Goal: Information Seeking & Learning: Learn about a topic

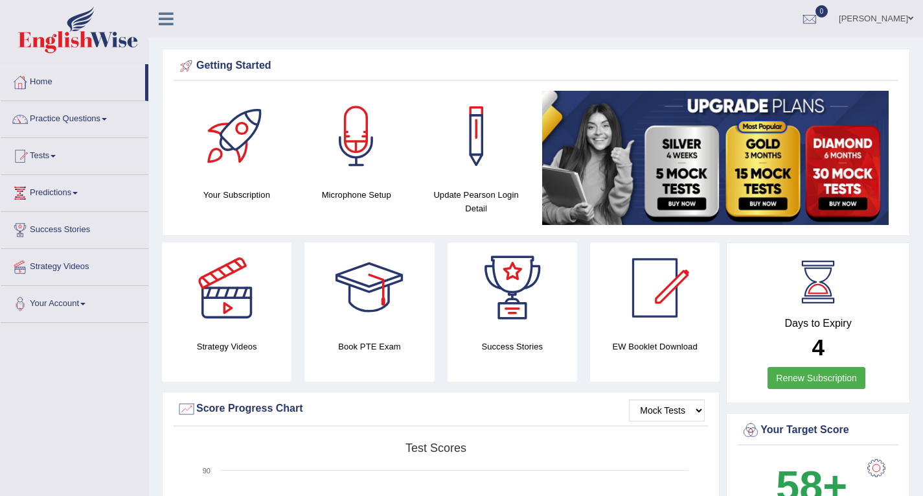
click at [48, 83] on link "Home" at bounding box center [73, 80] width 144 height 32
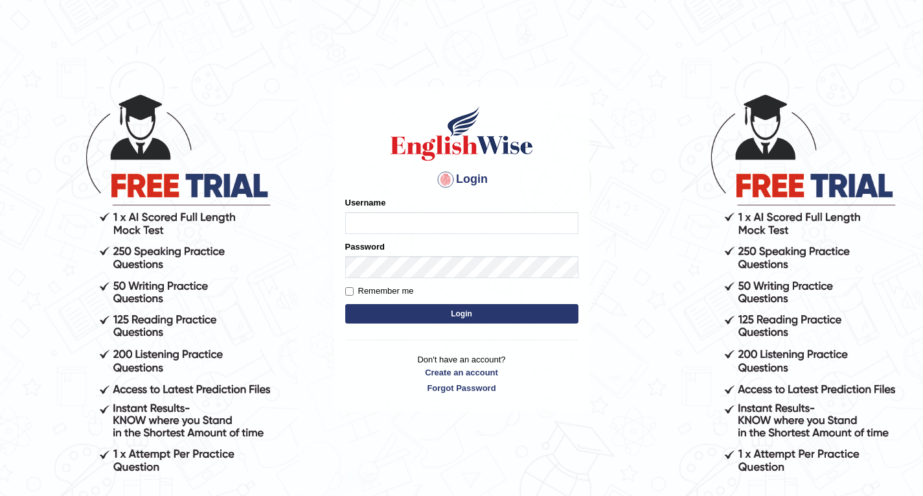
click at [427, 226] on input "Username" at bounding box center [461, 223] width 233 height 22
type input "Rebecca12"
click at [469, 315] on button "Login" at bounding box center [461, 313] width 233 height 19
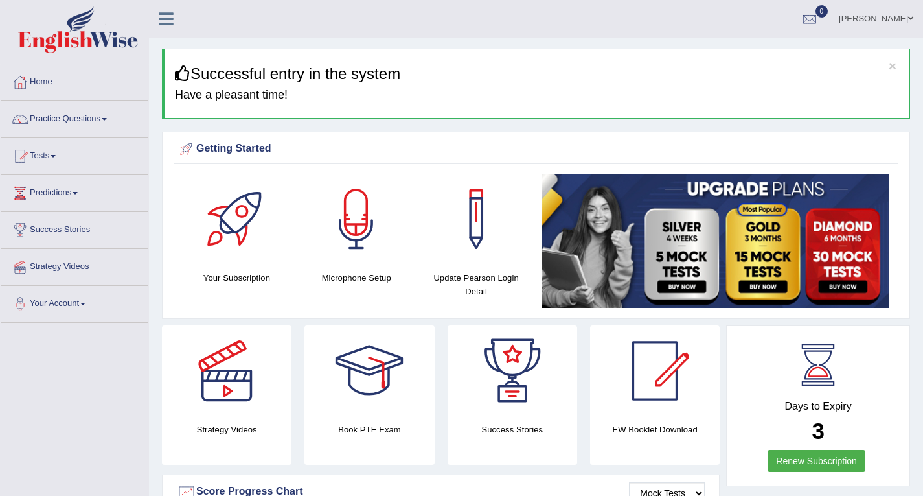
click at [51, 82] on link "Home" at bounding box center [75, 80] width 148 height 32
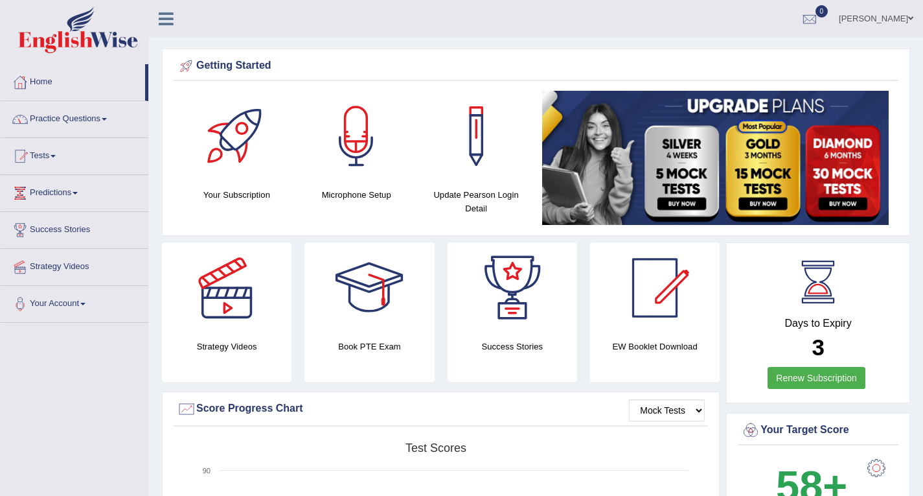
click at [67, 117] on link "Practice Questions" at bounding box center [75, 117] width 148 height 32
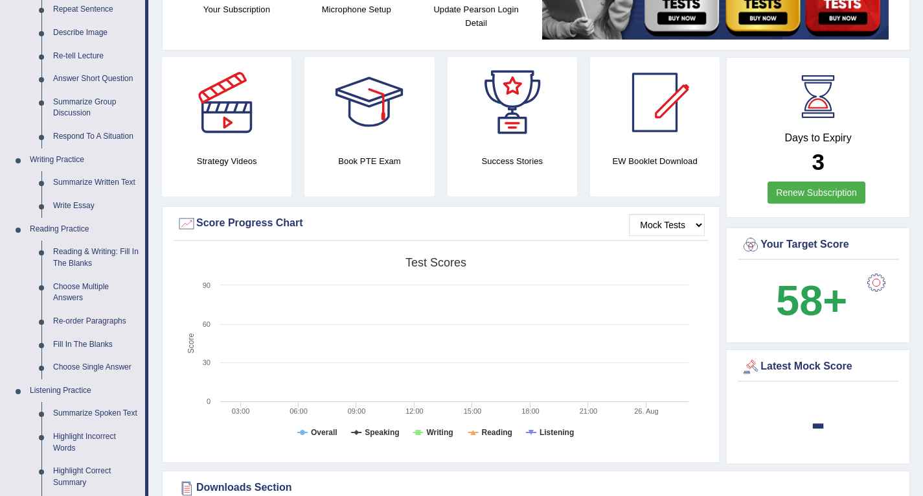
scroll to position [194, 0]
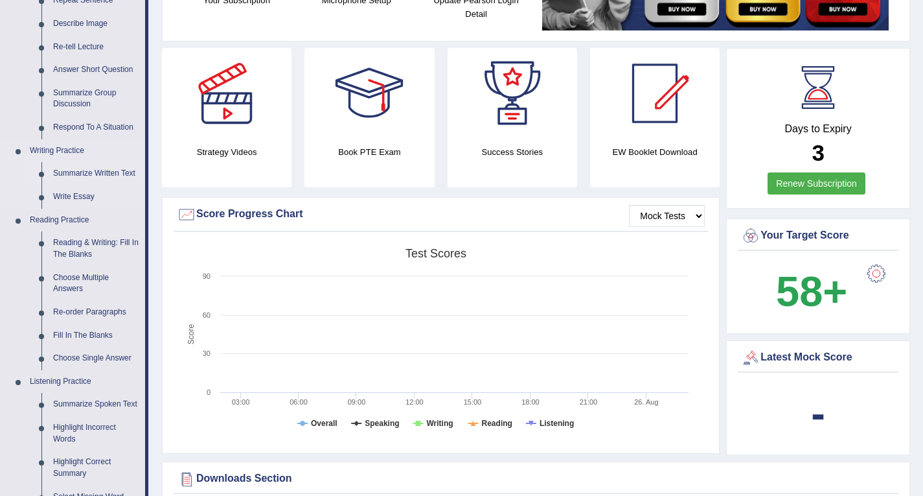
click at [91, 171] on link "Summarize Written Text" at bounding box center [96, 173] width 98 height 23
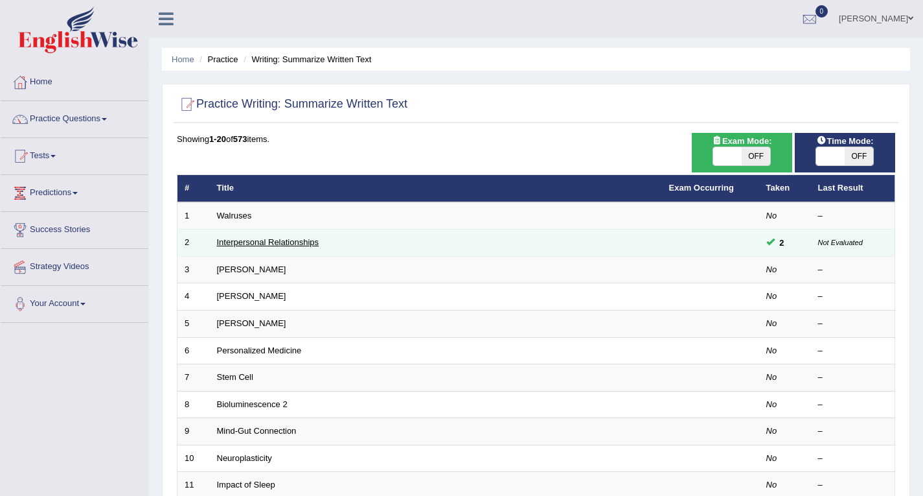
click at [260, 242] on link "Interpersonal Relationships" at bounding box center [268, 242] width 102 height 10
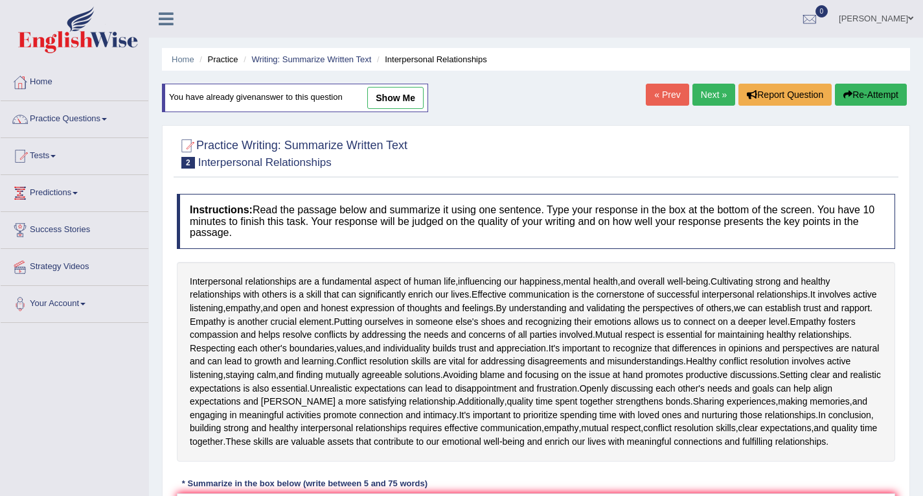
scroll to position [65, 0]
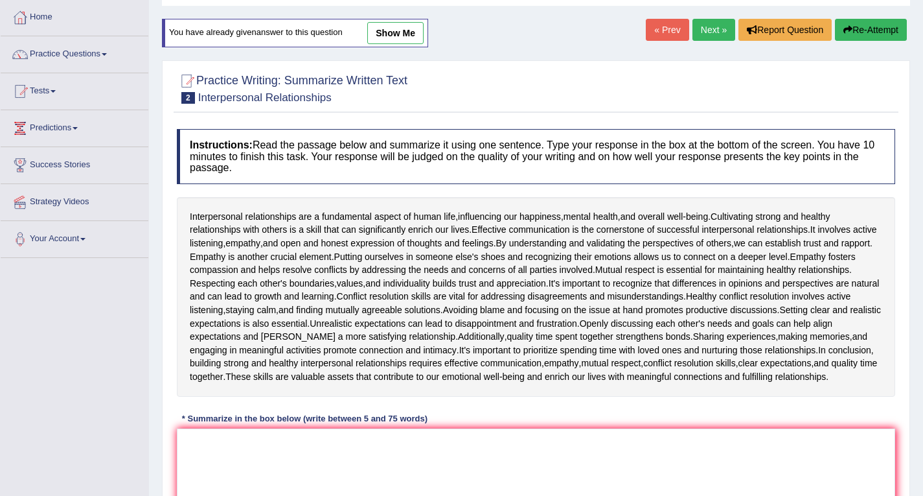
click at [400, 30] on link "show me" at bounding box center [395, 33] width 56 height 22
type textarea "Interpersonal relationship is a fundamental skill aspect of human life that ova…"
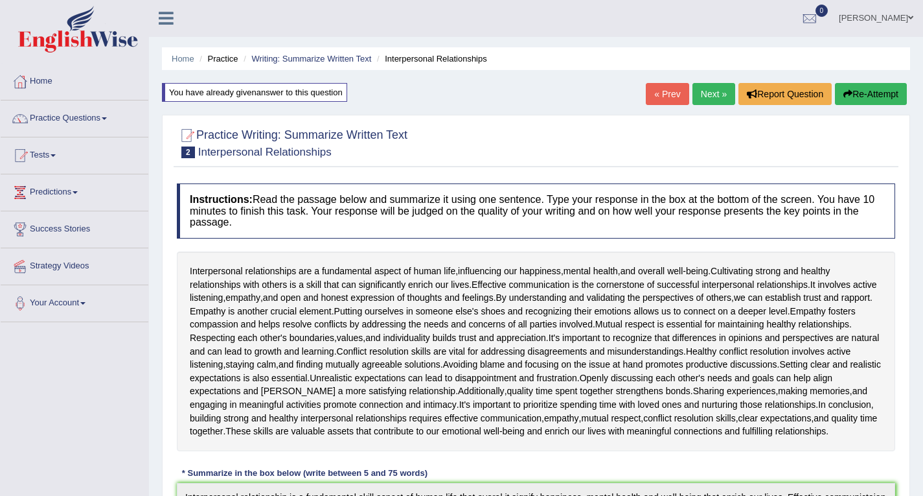
scroll to position [0, 0]
click at [334, 97] on div "You have already given answer to this question" at bounding box center [254, 93] width 185 height 19
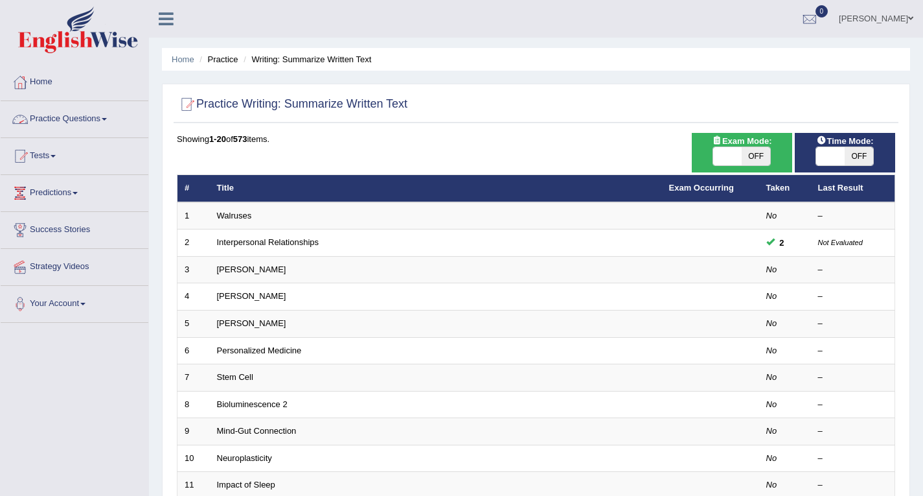
click at [98, 119] on link "Practice Questions" at bounding box center [75, 117] width 148 height 32
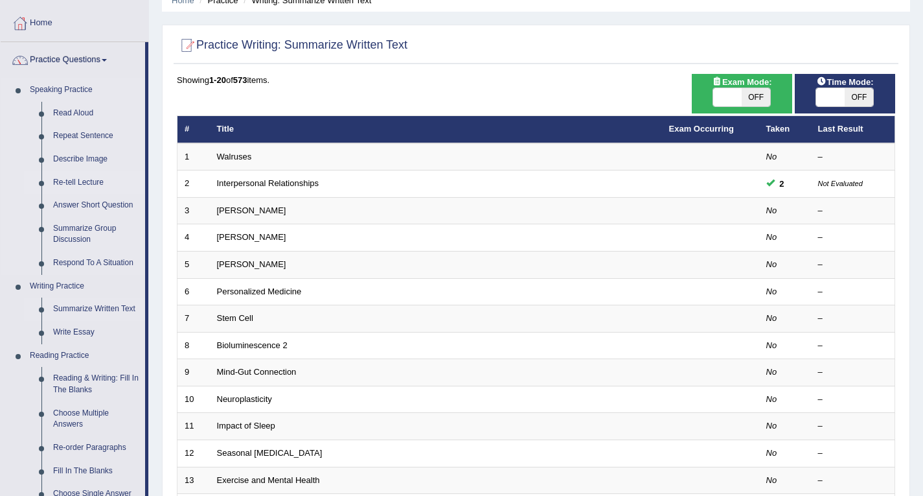
scroll to position [130, 0]
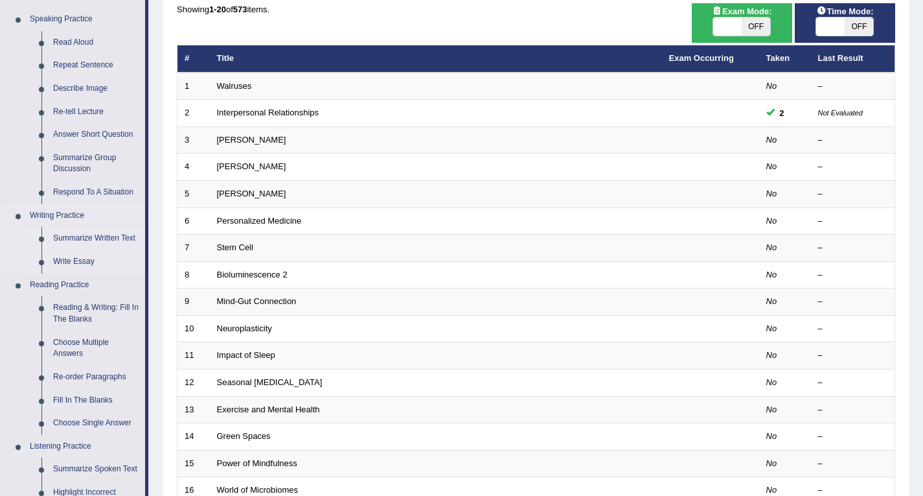
click at [89, 262] on link "Write Essay" at bounding box center [96, 261] width 98 height 23
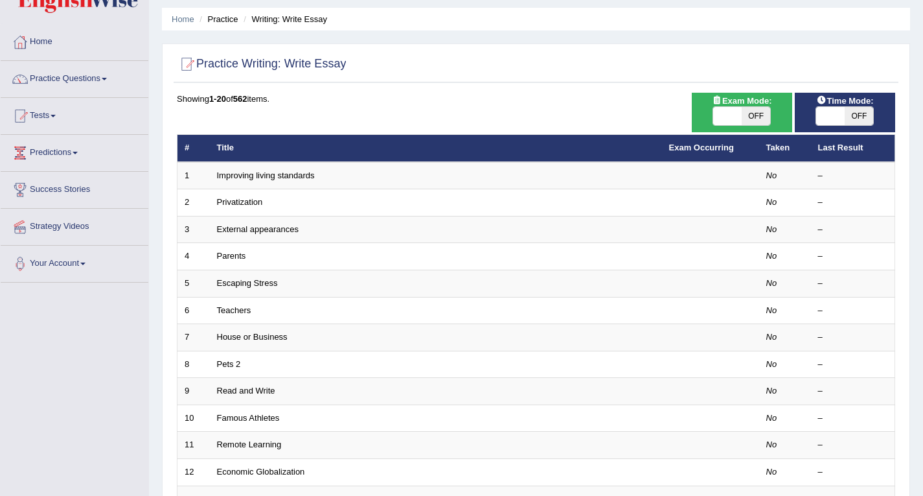
scroll to position [38, 0]
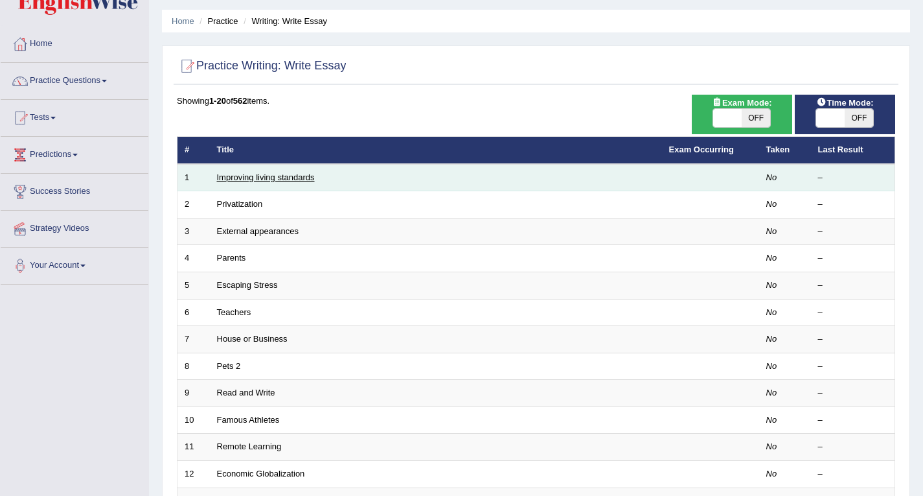
click at [293, 178] on link "Improving living standards" at bounding box center [266, 177] width 98 height 10
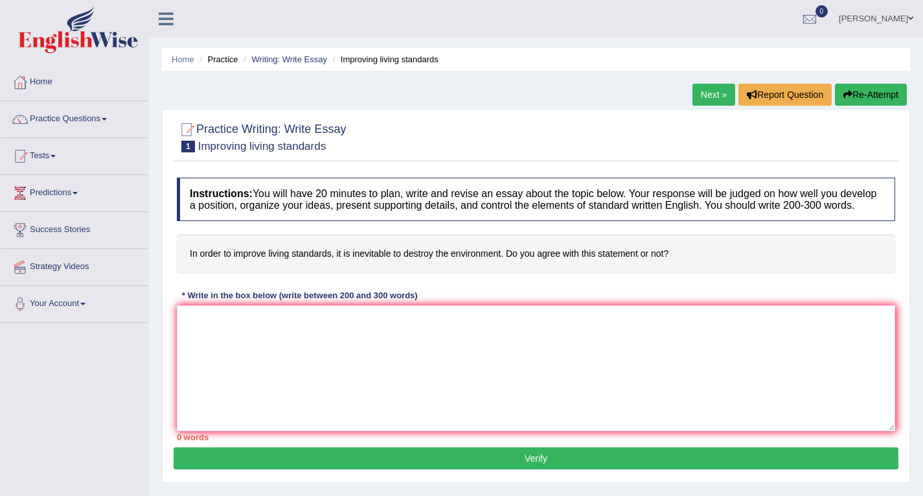
click at [714, 97] on link "Next »" at bounding box center [714, 95] width 43 height 22
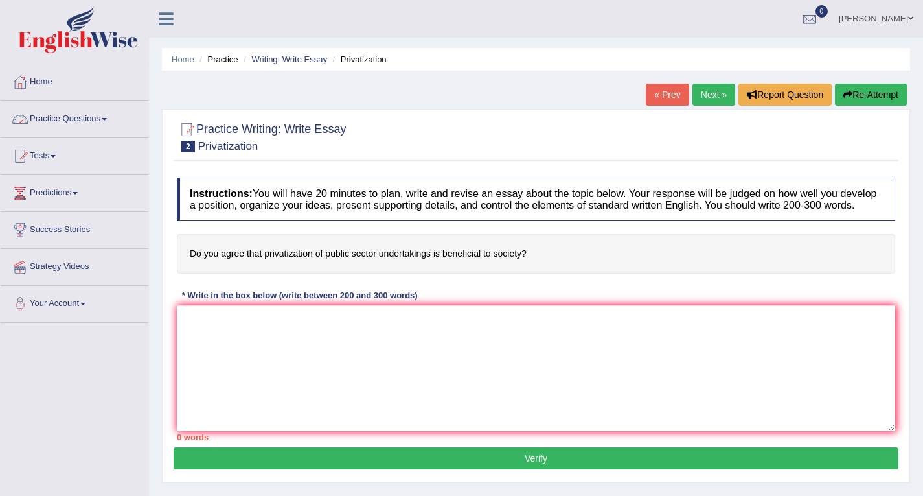
click at [63, 115] on link "Practice Questions" at bounding box center [75, 117] width 148 height 32
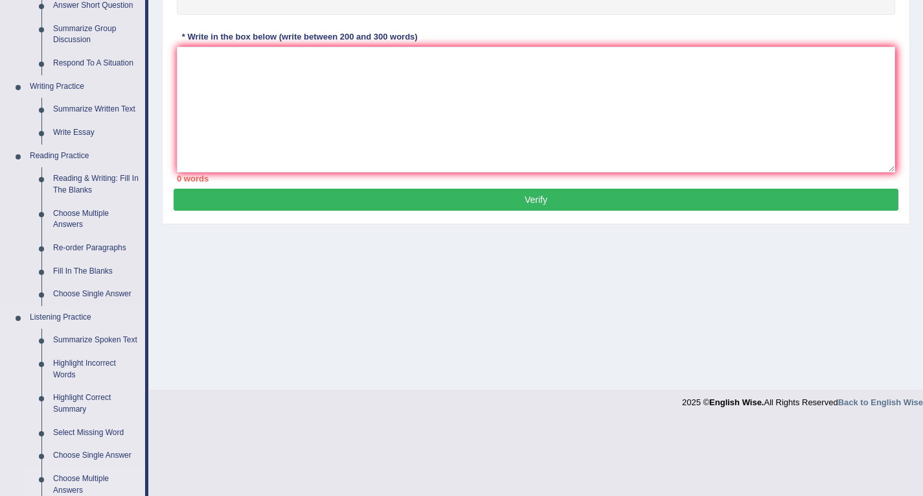
scroll to position [259, 0]
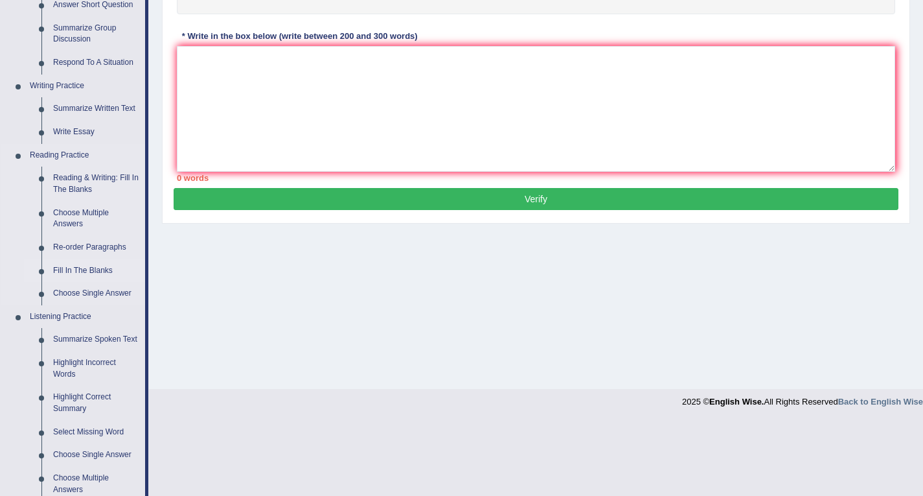
click at [101, 270] on link "Fill In The Blanks" at bounding box center [96, 270] width 98 height 23
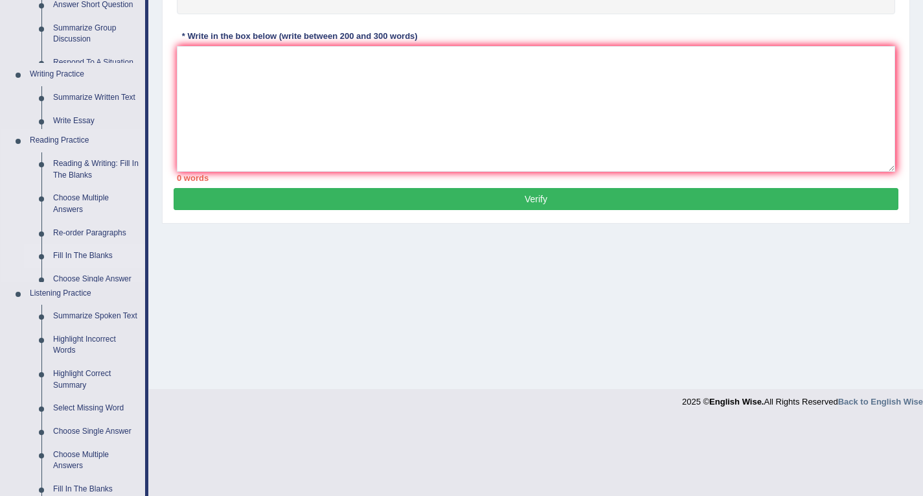
scroll to position [185, 0]
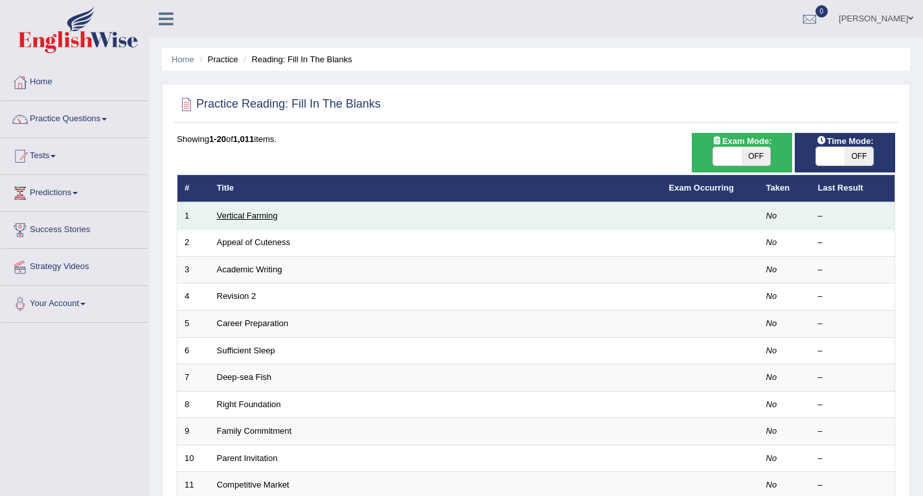
click at [249, 219] on link "Vertical Farming" at bounding box center [247, 216] width 61 height 10
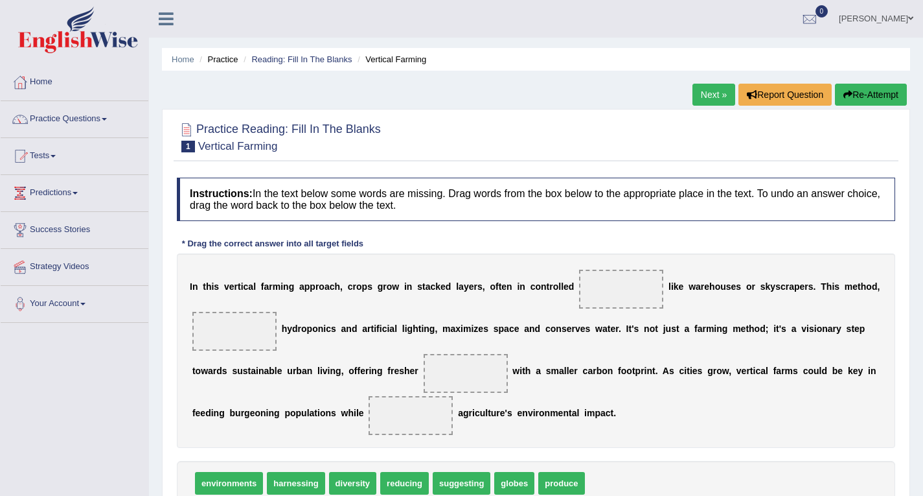
click at [640, 291] on span at bounding box center [621, 289] width 84 height 39
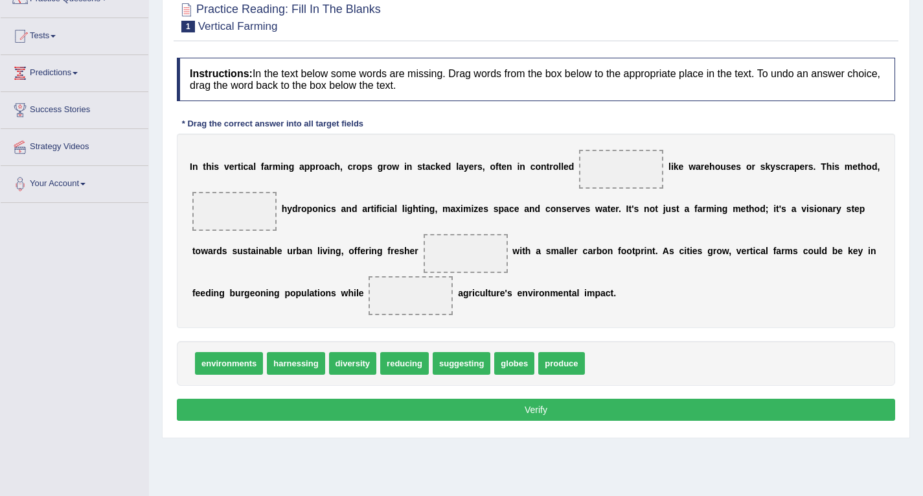
scroll to position [130, 0]
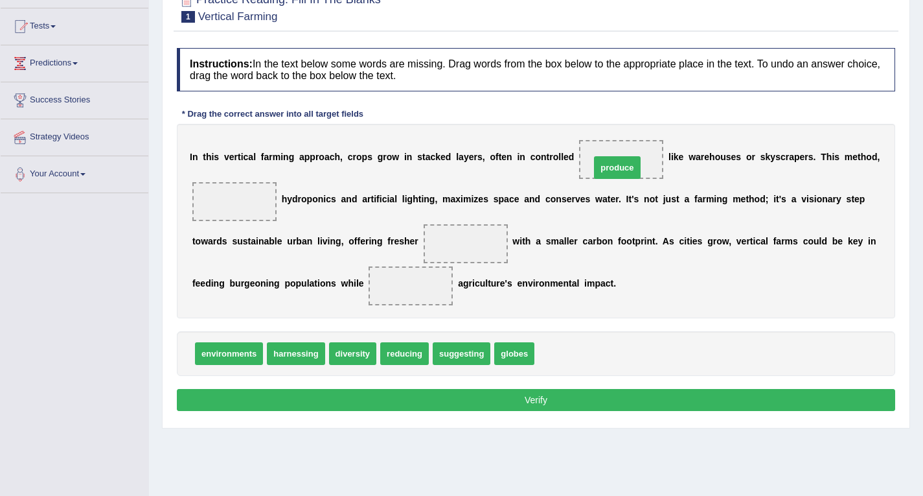
drag, startPoint x: 560, startPoint y: 356, endPoint x: 616, endPoint y: 169, distance: 195.6
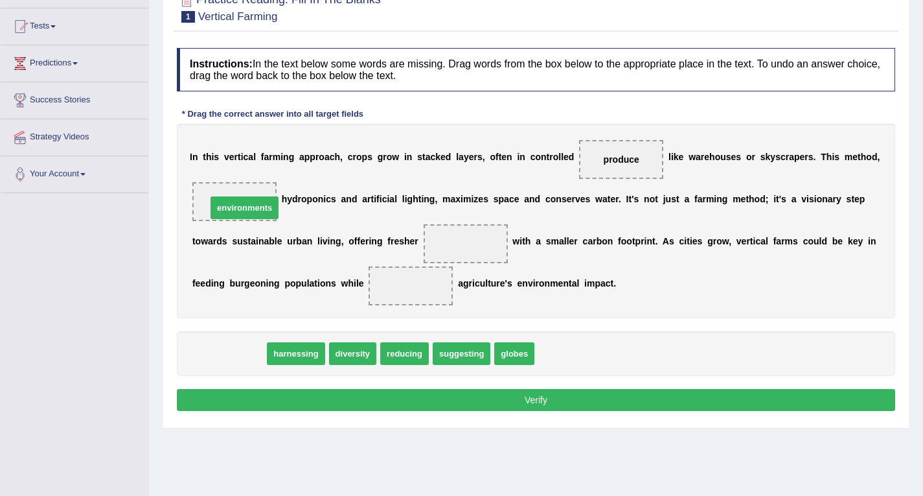
drag, startPoint x: 231, startPoint y: 347, endPoint x: 246, endPoint y: 199, distance: 148.5
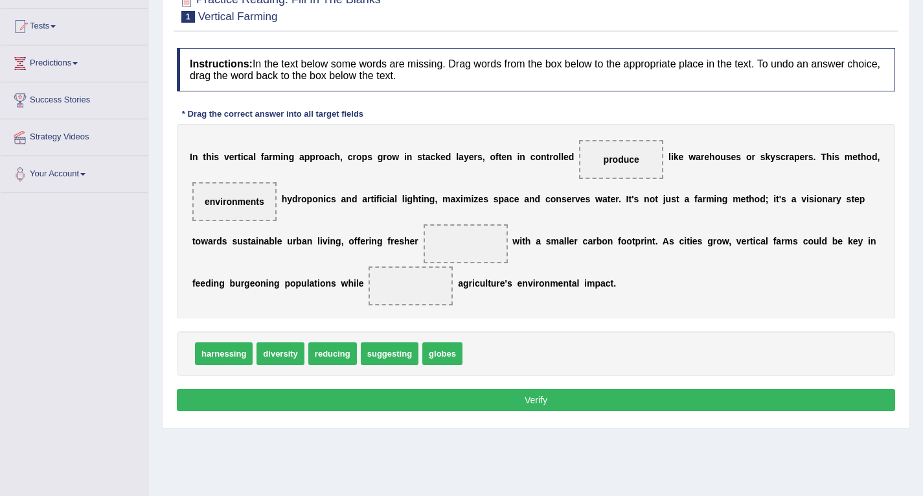
drag, startPoint x: 610, startPoint y: 151, endPoint x: 500, endPoint y: 225, distance: 133.0
click at [500, 225] on div "I n t h i s v e r t i c a l f a r m i n g a p p r o a c h , c r o p s g r o w i…" at bounding box center [536, 221] width 719 height 194
drag, startPoint x: 639, startPoint y: 154, endPoint x: 488, endPoint y: 239, distance: 173.2
drag, startPoint x: 332, startPoint y: 351, endPoint x: 400, endPoint y: 288, distance: 92.2
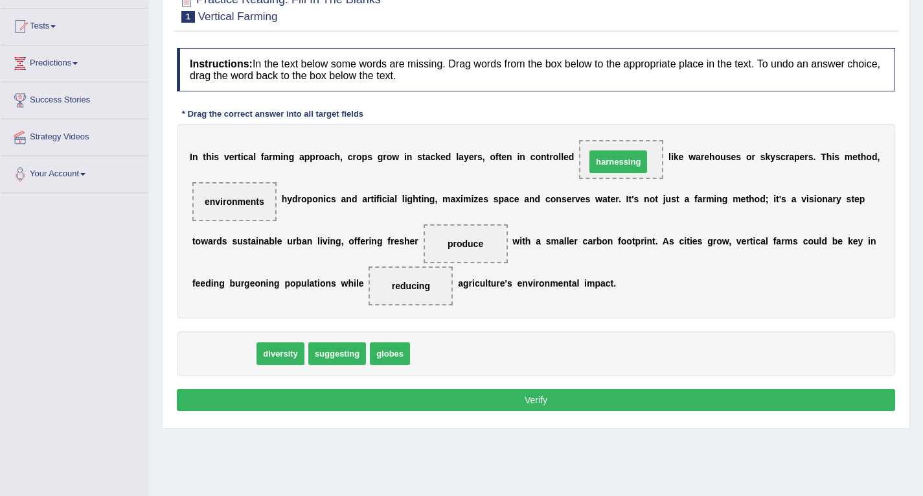
drag, startPoint x: 236, startPoint y: 352, endPoint x: 631, endPoint y: 160, distance: 438.7
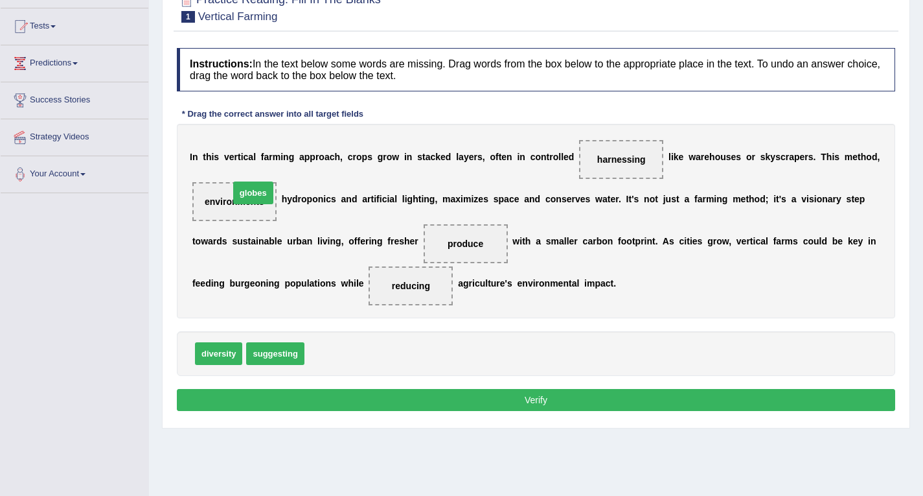
drag, startPoint x: 329, startPoint y: 353, endPoint x: 251, endPoint y: 194, distance: 176.8
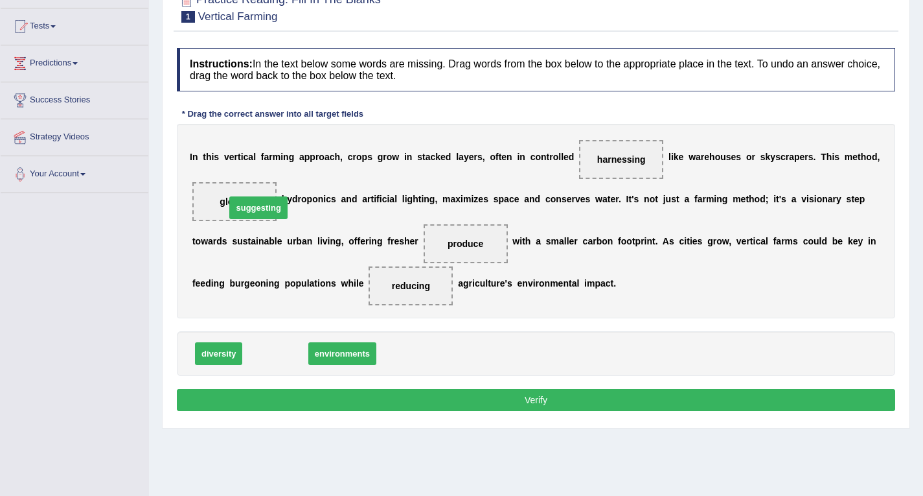
drag, startPoint x: 282, startPoint y: 352, endPoint x: 266, endPoint y: 207, distance: 146.8
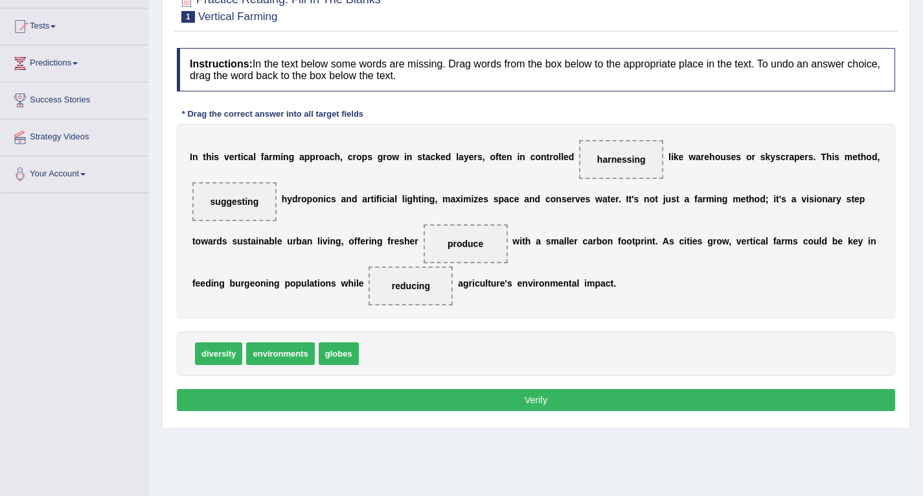
click at [544, 395] on button "Verify" at bounding box center [536, 400] width 719 height 22
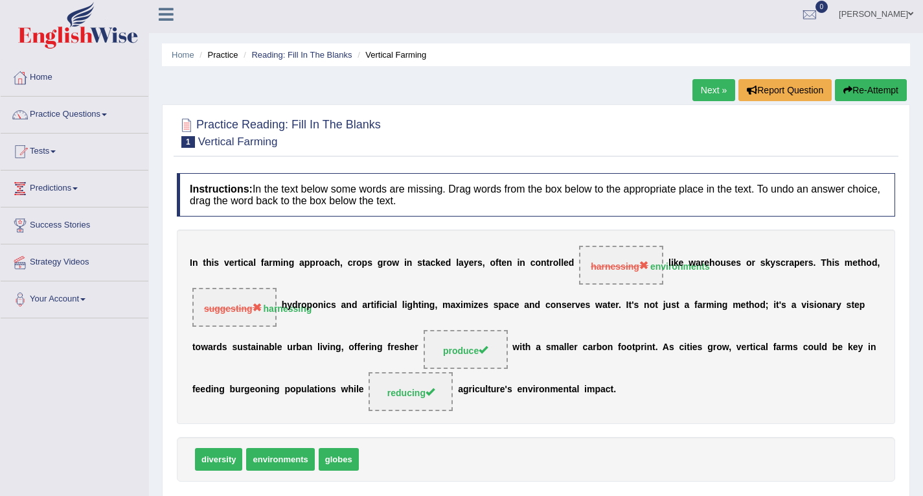
scroll to position [0, 0]
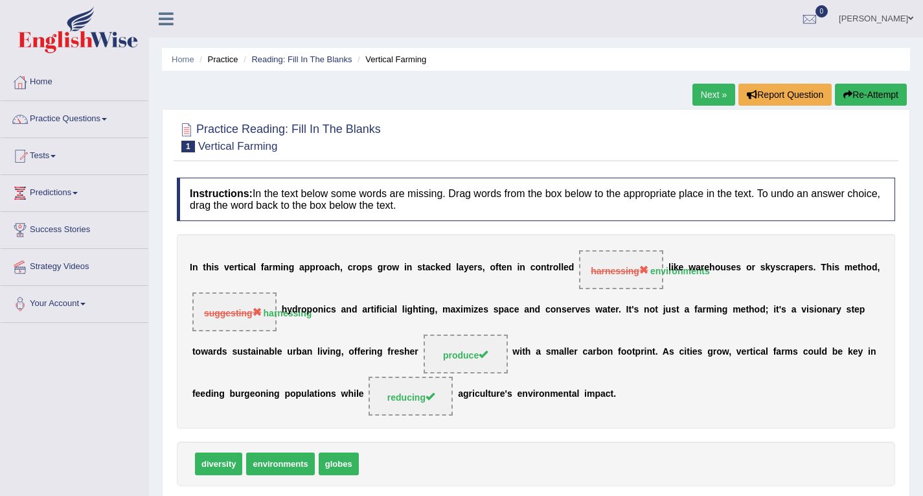
click at [704, 99] on link "Next »" at bounding box center [714, 95] width 43 height 22
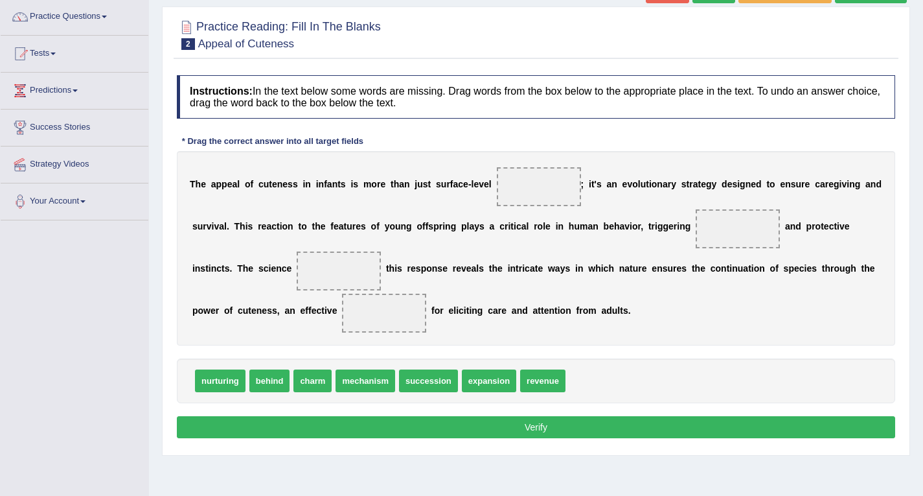
scroll to position [130, 0]
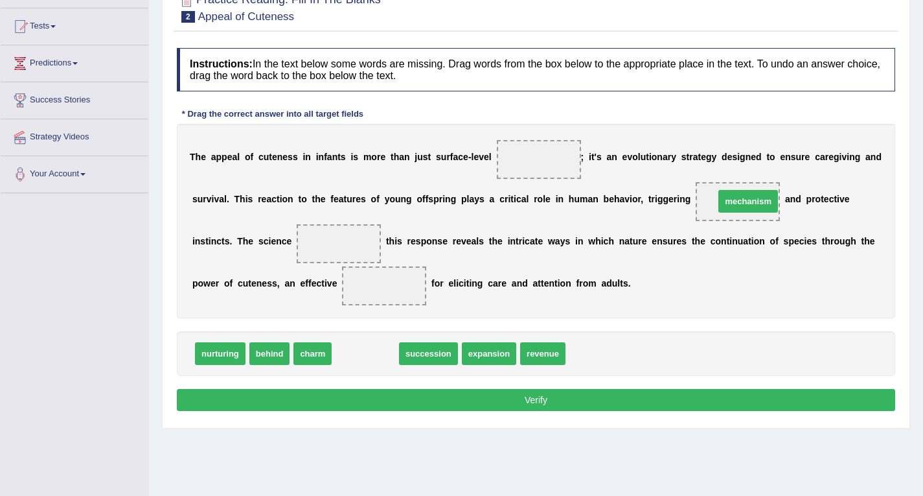
drag, startPoint x: 361, startPoint y: 353, endPoint x: 744, endPoint y: 201, distance: 412.1
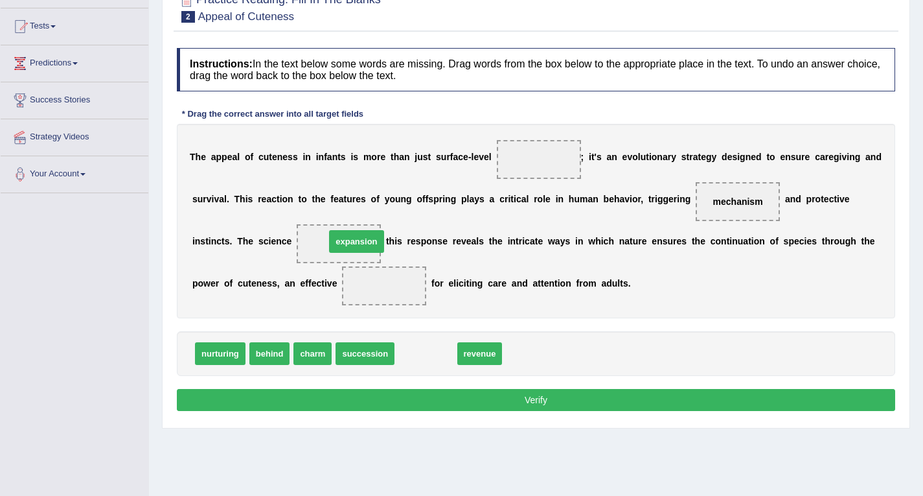
drag, startPoint x: 430, startPoint y: 352, endPoint x: 360, endPoint y: 240, distance: 132.1
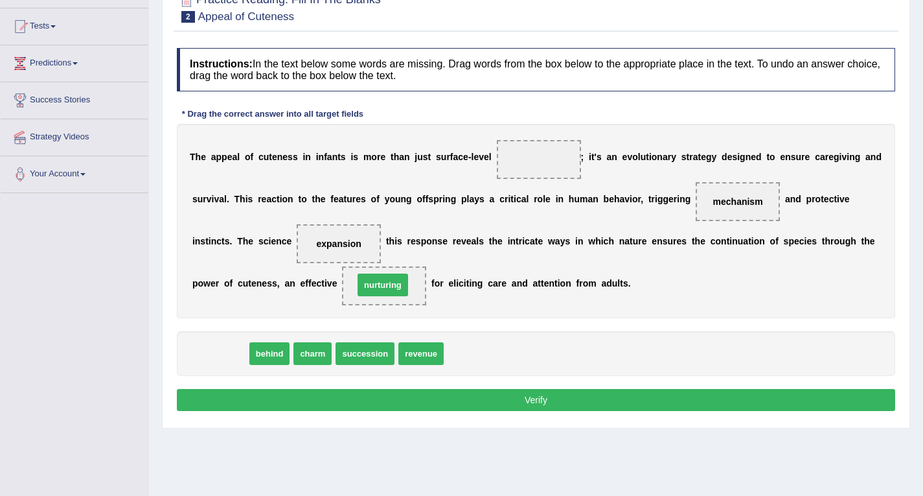
drag, startPoint x: 230, startPoint y: 355, endPoint x: 393, endPoint y: 286, distance: 176.5
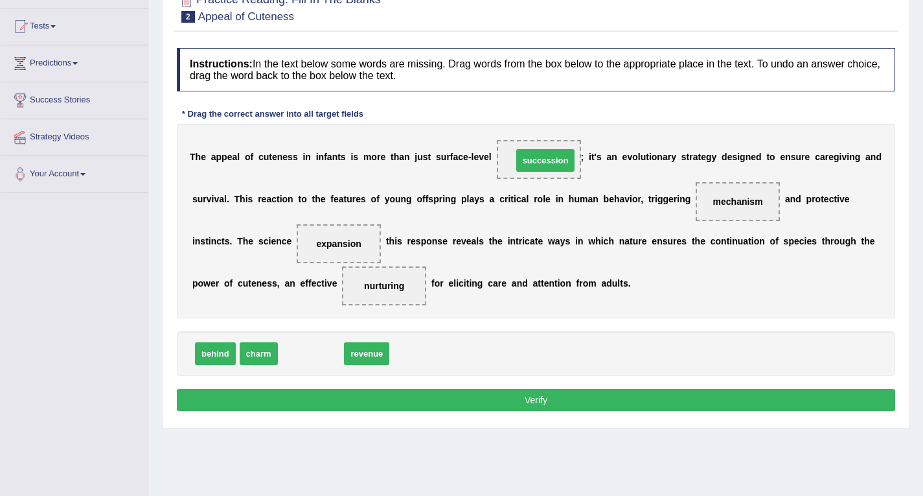
drag, startPoint x: 325, startPoint y: 352, endPoint x: 560, endPoint y: 159, distance: 303.8
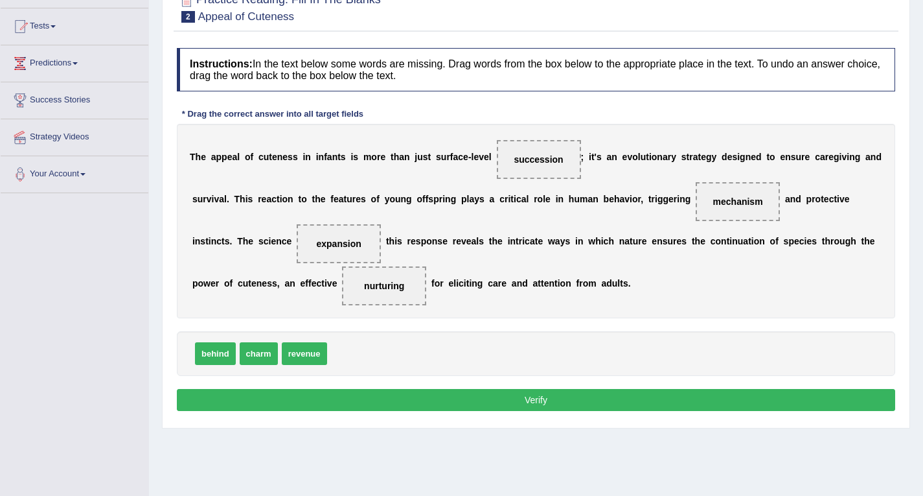
scroll to position [185, 0]
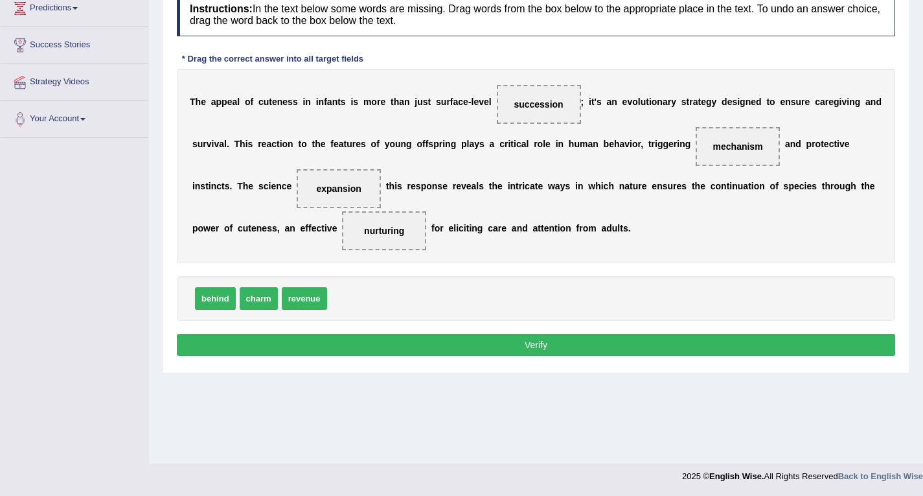
click at [547, 341] on button "Verify" at bounding box center [536, 345] width 719 height 22
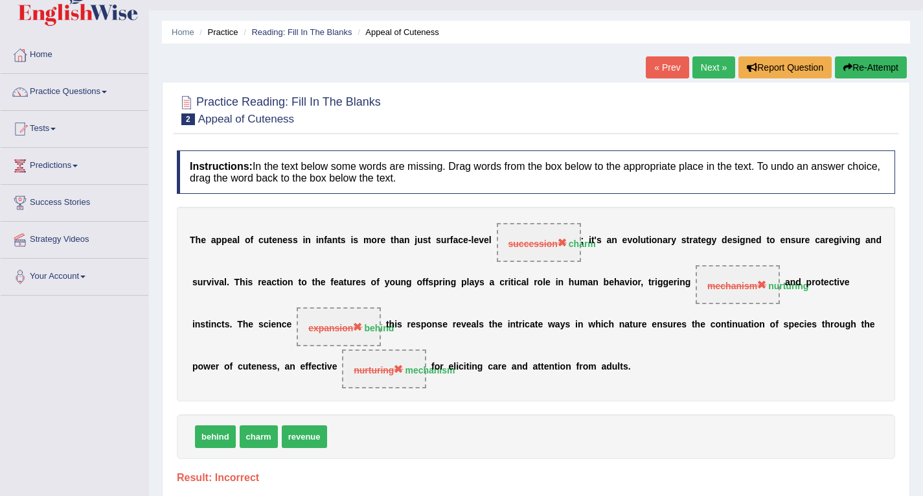
scroll to position [0, 0]
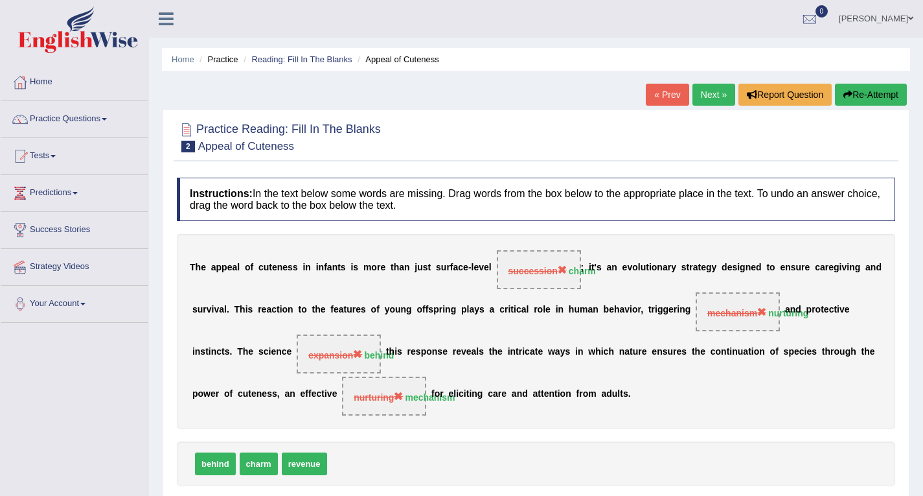
click at [47, 82] on link "Home" at bounding box center [75, 80] width 148 height 32
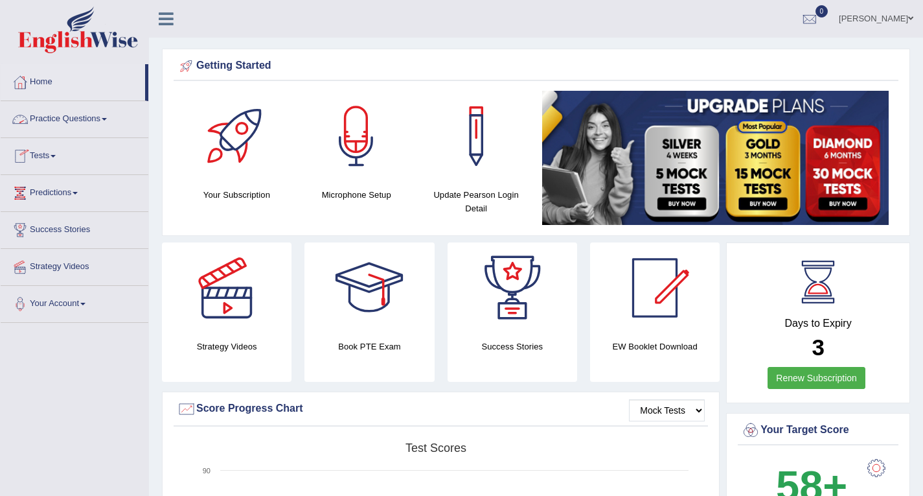
click at [110, 117] on link "Practice Questions" at bounding box center [75, 117] width 148 height 32
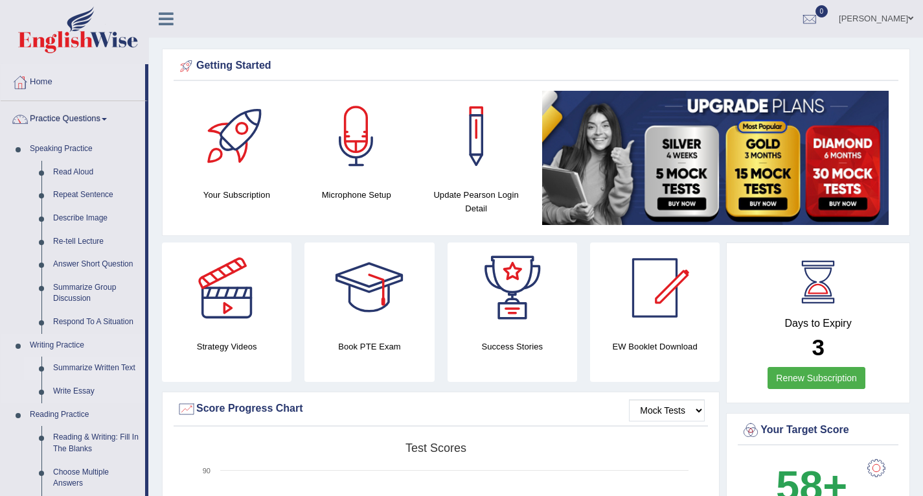
click at [69, 367] on link "Summarize Written Text" at bounding box center [96, 367] width 98 height 23
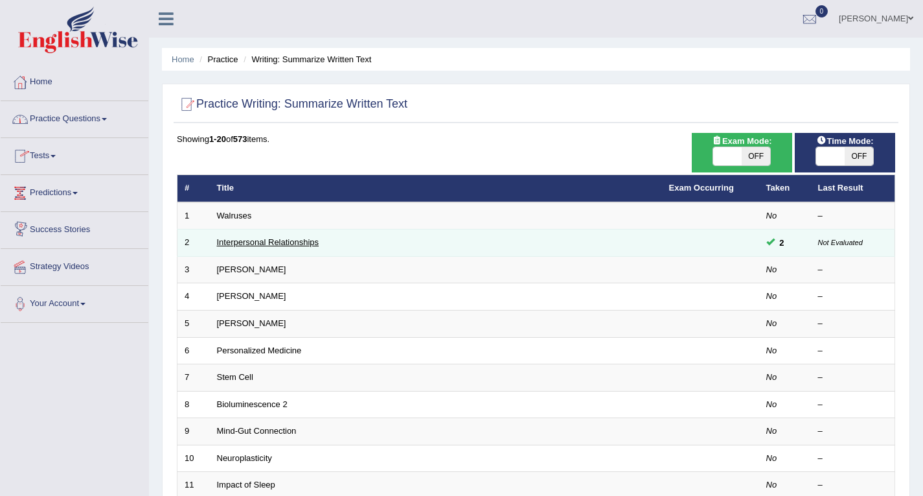
click at [224, 242] on link "Interpersonal Relationships" at bounding box center [268, 242] width 102 height 10
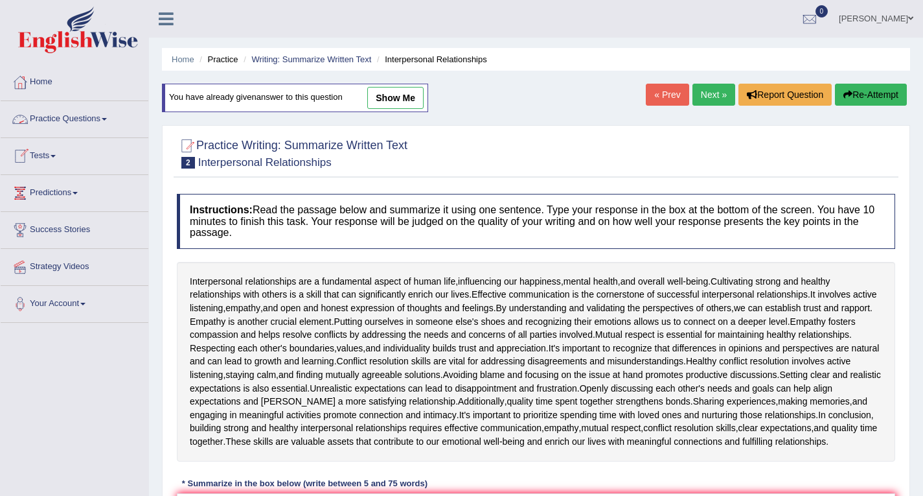
click at [106, 116] on link "Practice Questions" at bounding box center [75, 117] width 148 height 32
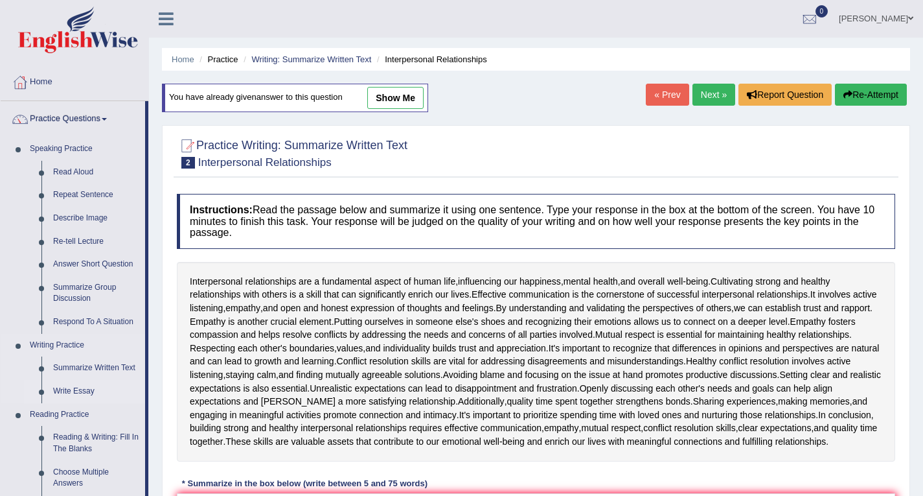
click at [65, 386] on link "Write Essay" at bounding box center [96, 391] width 98 height 23
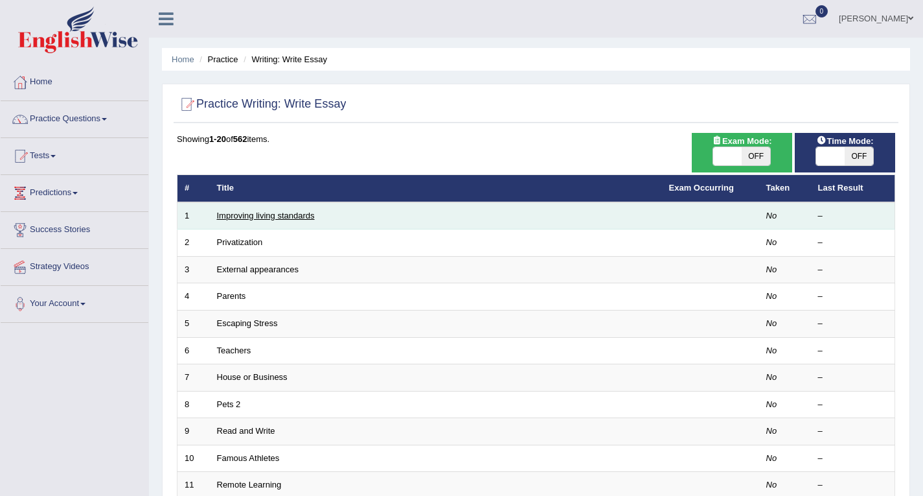
click at [275, 216] on link "Improving living standards" at bounding box center [266, 216] width 98 height 10
